Goal: Navigation & Orientation: Find specific page/section

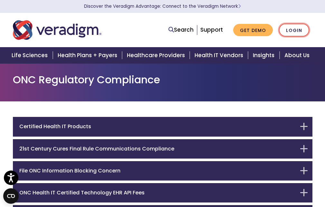
click at [293, 28] on link "Login" at bounding box center [294, 30] width 30 height 13
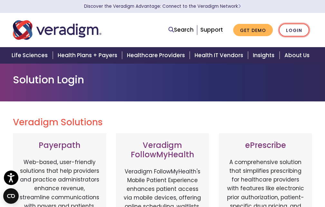
click at [297, 30] on link "Login" at bounding box center [294, 30] width 30 height 13
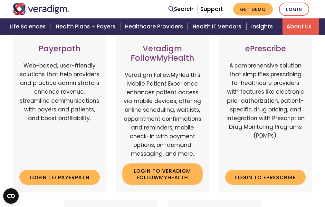
scroll to position [97, 0]
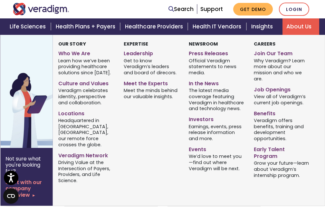
click at [292, 27] on link "About Us" at bounding box center [301, 26] width 37 height 16
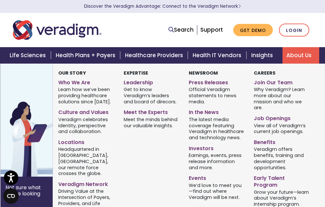
click at [307, 55] on link "About Us" at bounding box center [301, 55] width 37 height 16
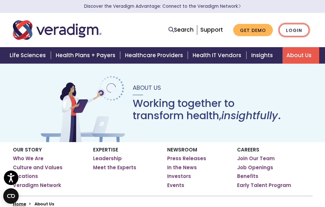
click at [289, 31] on link "Login" at bounding box center [294, 30] width 30 height 13
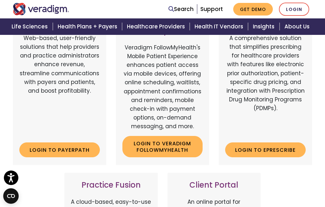
scroll to position [129, 0]
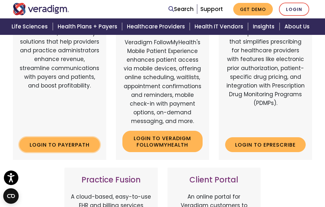
click at [75, 144] on link "Login to Payerpath" at bounding box center [59, 144] width 81 height 15
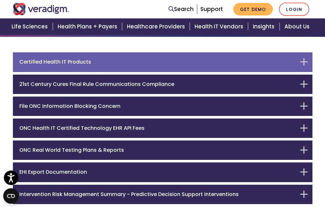
click at [36, 59] on h6 "Certified Health IT Products" at bounding box center [157, 62] width 277 height 6
